Goal: Navigation & Orientation: Find specific page/section

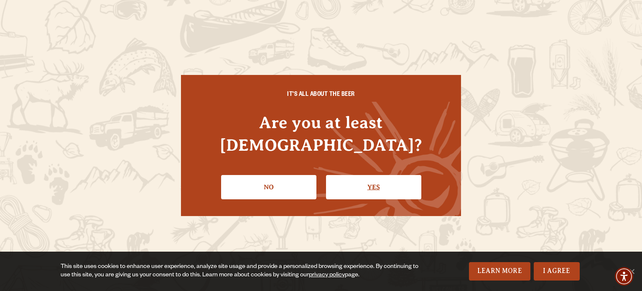
click at [380, 179] on link "Yes" at bounding box center [373, 187] width 95 height 24
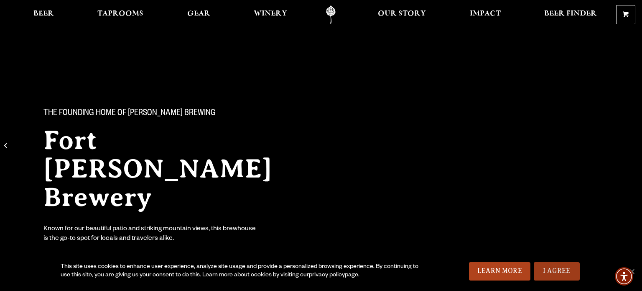
click at [560, 270] on link "I Agree" at bounding box center [557, 271] width 46 height 18
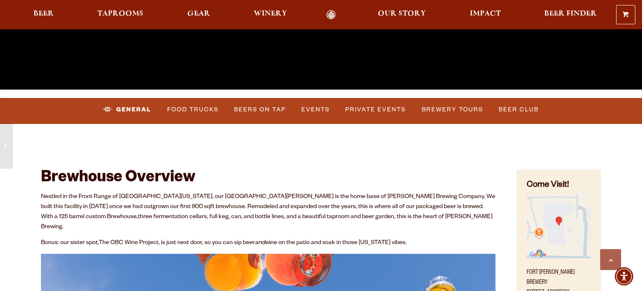
scroll to position [283, 0]
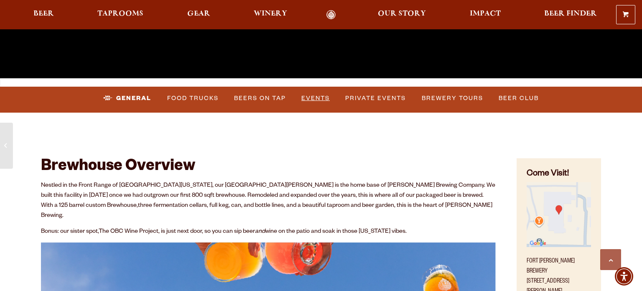
click at [315, 100] on link "Events" at bounding box center [315, 98] width 35 height 19
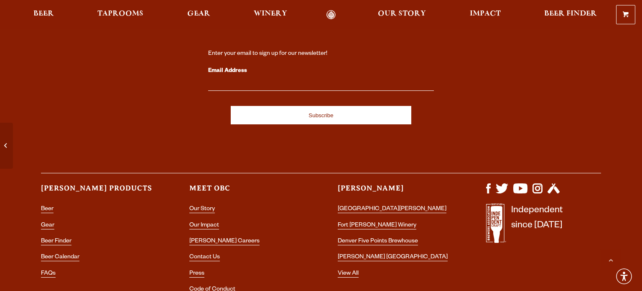
scroll to position [3583, 0]
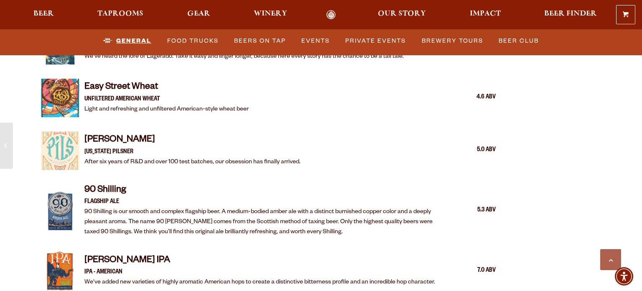
scroll to position [933, 0]
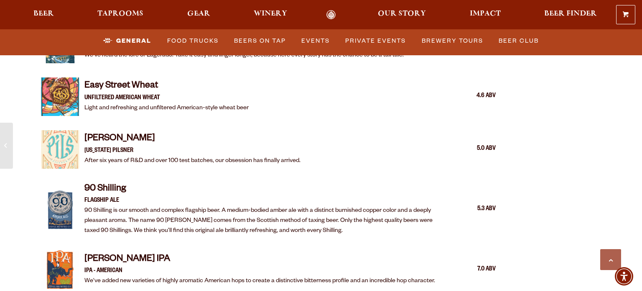
click at [245, 41] on h4 "Lagerado" at bounding box center [243, 33] width 319 height 13
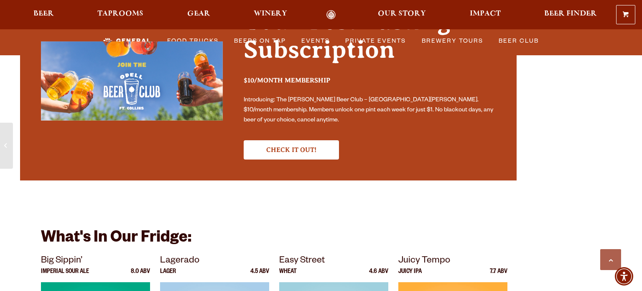
scroll to position [2610, 0]
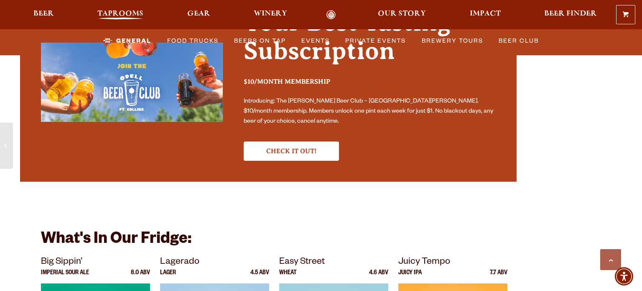
click at [121, 17] on span "Taprooms" at bounding box center [120, 13] width 46 height 7
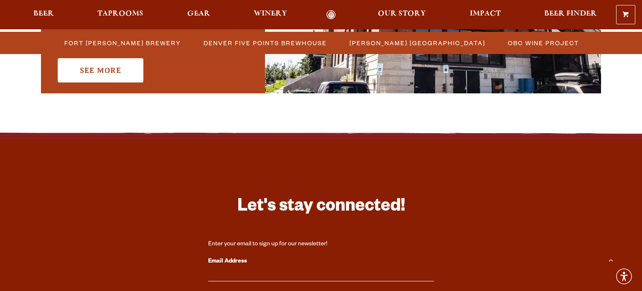
scroll to position [732, 0]
